Goal: Information Seeking & Learning: Learn about a topic

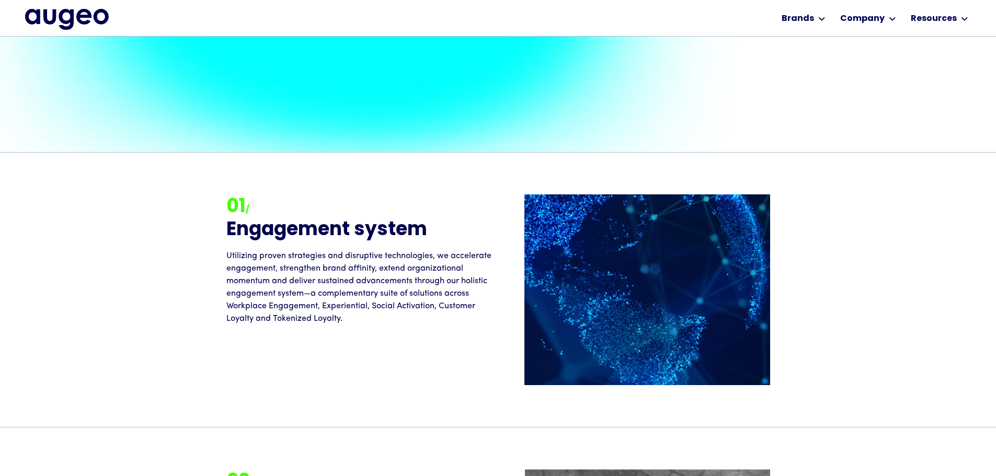
scroll to position [896, 0]
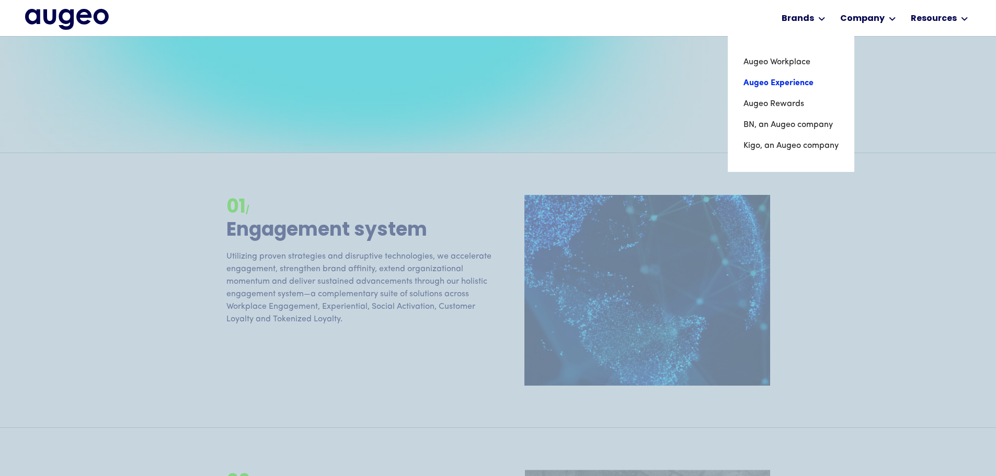
click at [798, 90] on link "Augeo Experience" at bounding box center [791, 83] width 95 height 21
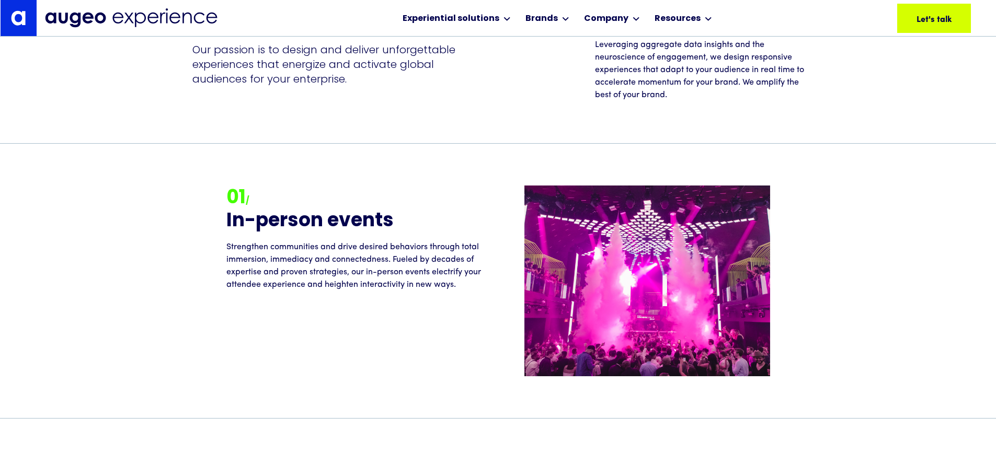
scroll to position [1107, 0]
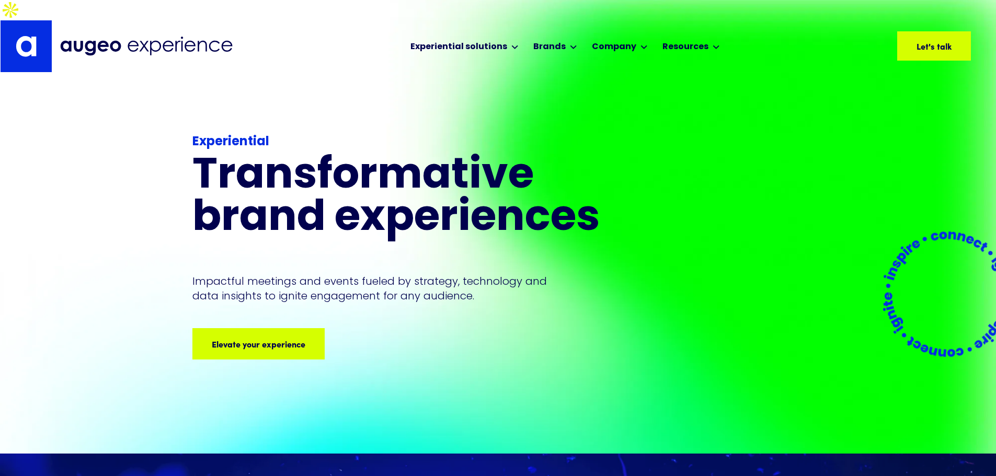
scroll to position [0, 0]
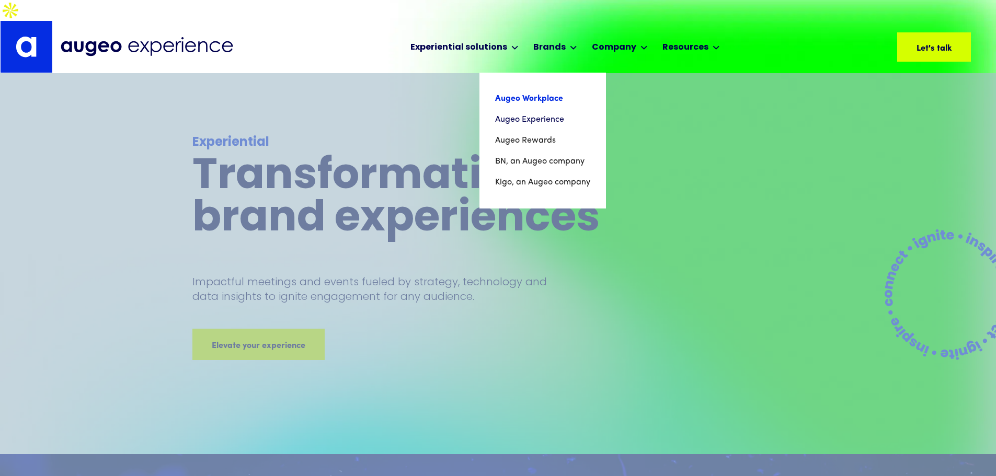
click at [542, 88] on link "Augeo Workplace" at bounding box center [542, 98] width 95 height 21
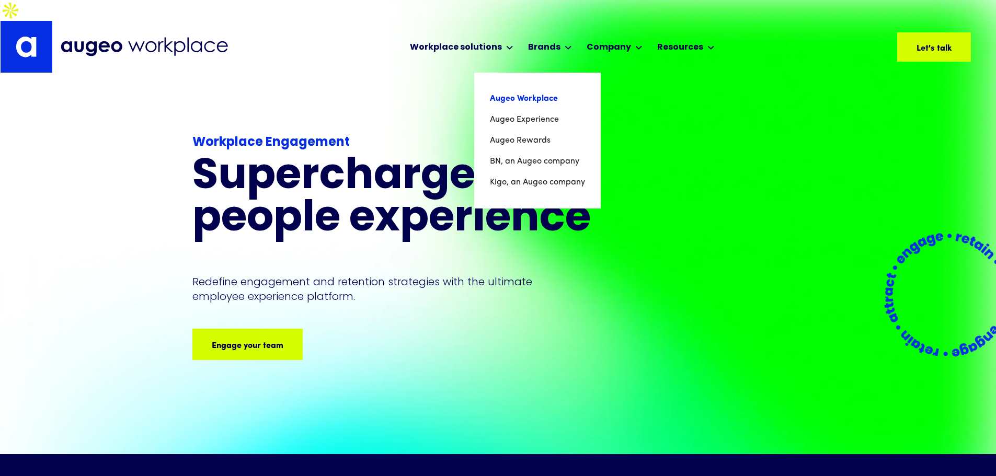
click at [536, 88] on link "Augeo Workplace" at bounding box center [537, 98] width 95 height 21
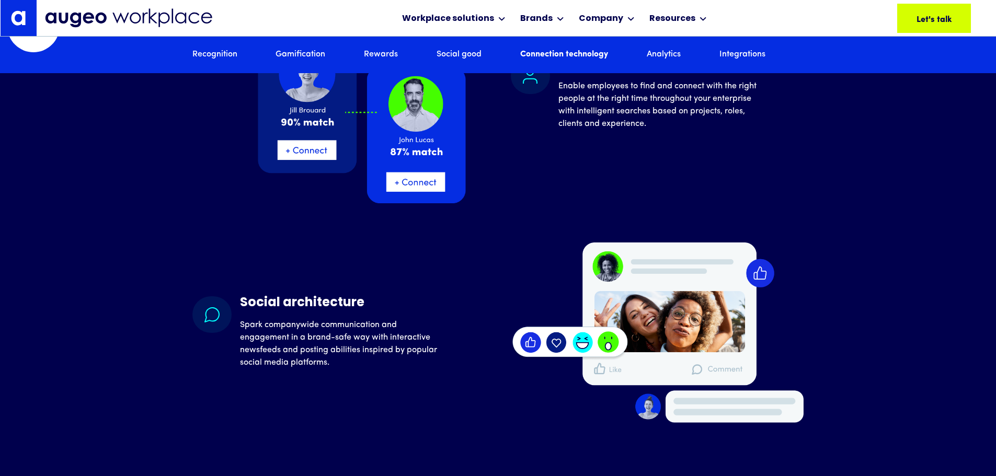
scroll to position [4796, 0]
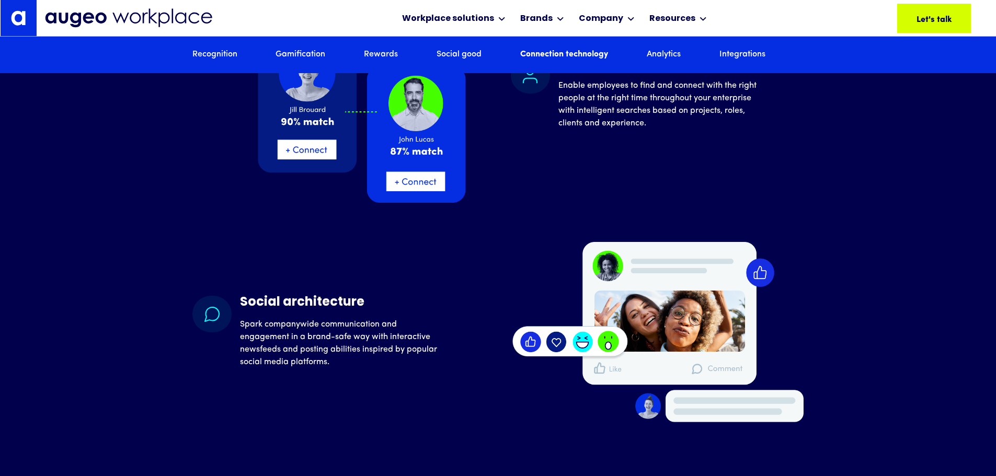
click at [200, 245] on div "Social architecture Spark companywide communication and engagement in a brand-s…" at bounding box center [498, 332] width 612 height 180
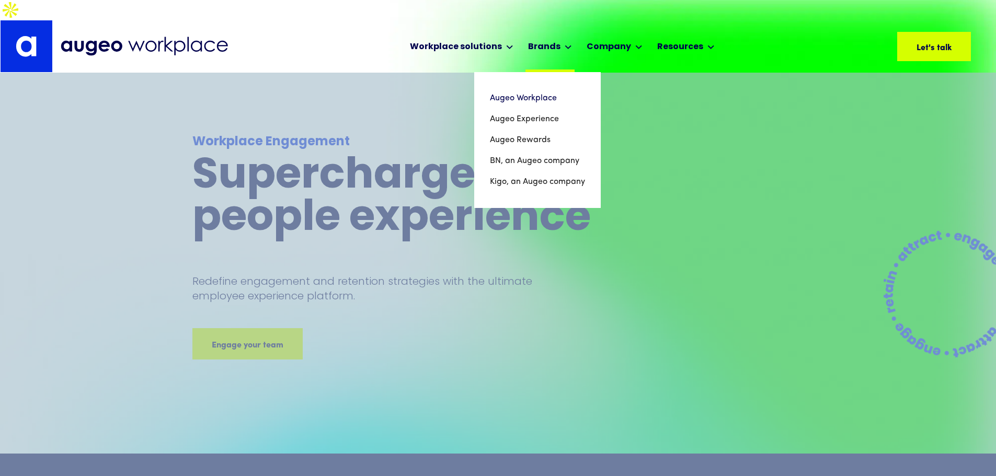
scroll to position [0, 0]
click at [540, 37] on div "Brands" at bounding box center [549, 47] width 49 height 52
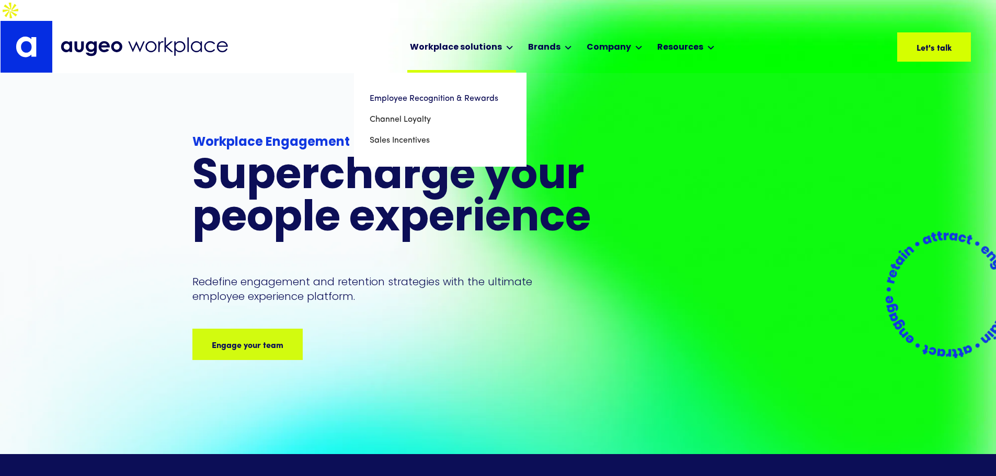
click at [435, 41] on div "Workplace solutions" at bounding box center [456, 47] width 92 height 13
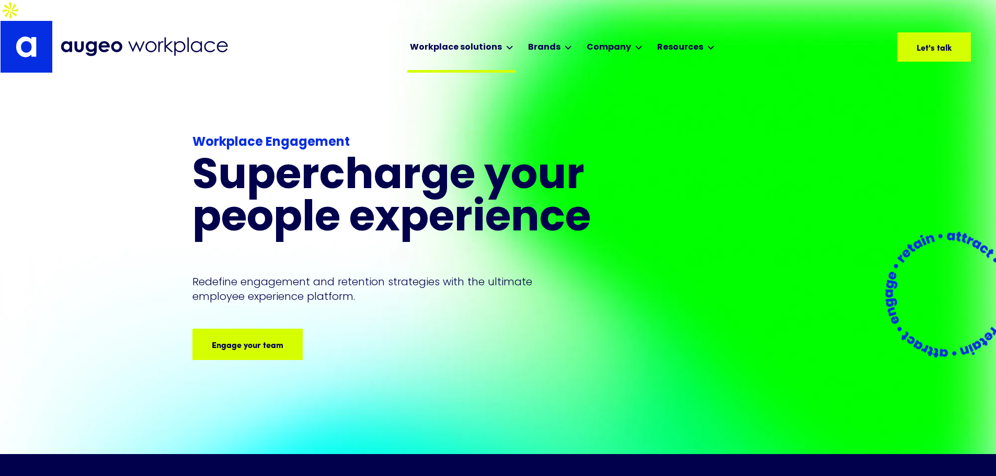
click at [438, 41] on div "Workplace solutions" at bounding box center [456, 47] width 92 height 13
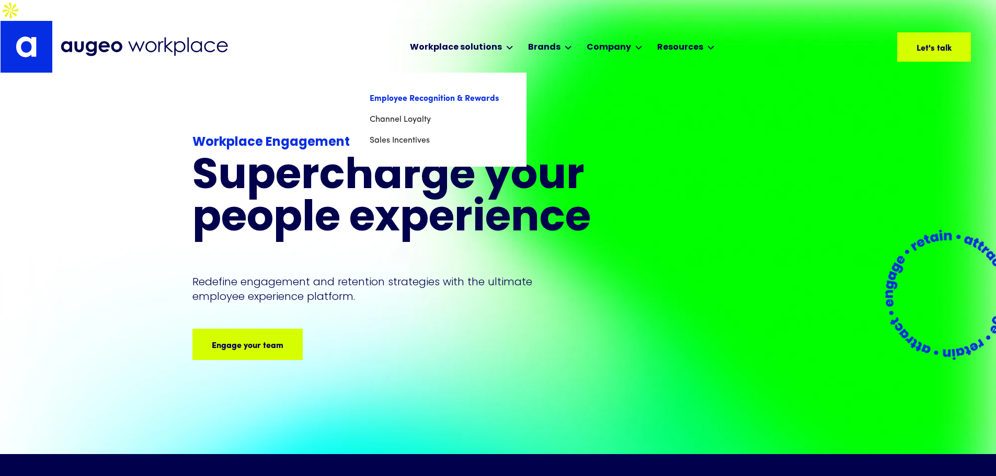
click at [431, 88] on link "Employee Recognition & Rewards" at bounding box center [440, 98] width 141 height 21
click at [433, 109] on link "Channel Loyalty" at bounding box center [440, 119] width 141 height 21
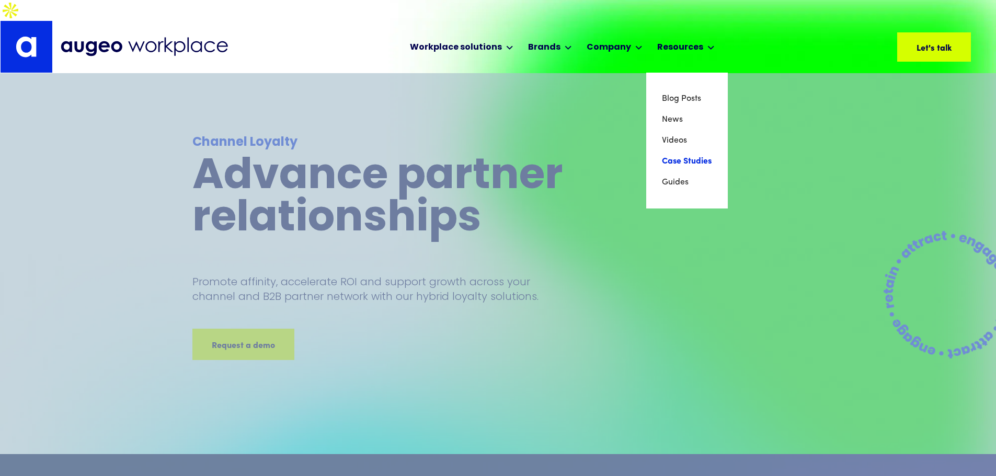
click at [680, 151] on link "Case Studies" at bounding box center [687, 161] width 50 height 21
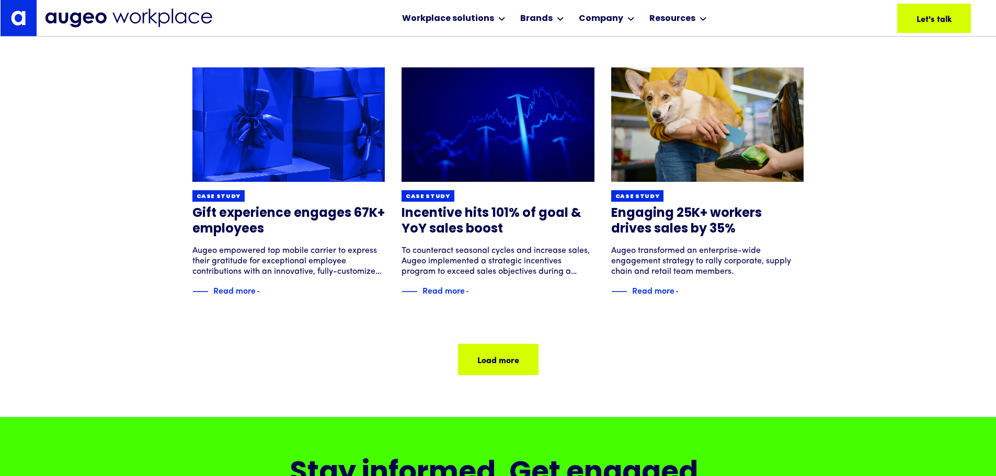
scroll to position [685, 0]
